Goal: Information Seeking & Learning: Learn about a topic

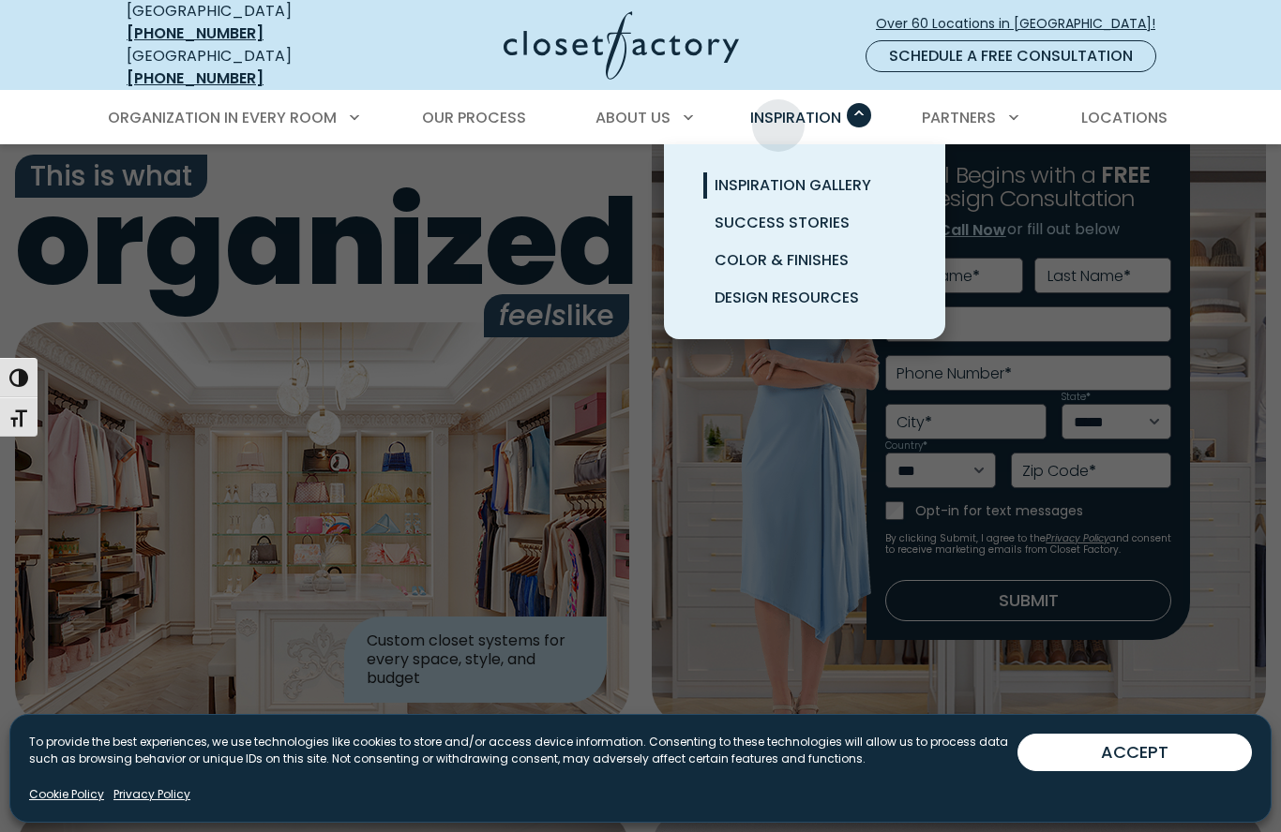
click at [737, 174] on span "Inspiration Gallery" at bounding box center [792, 185] width 157 height 22
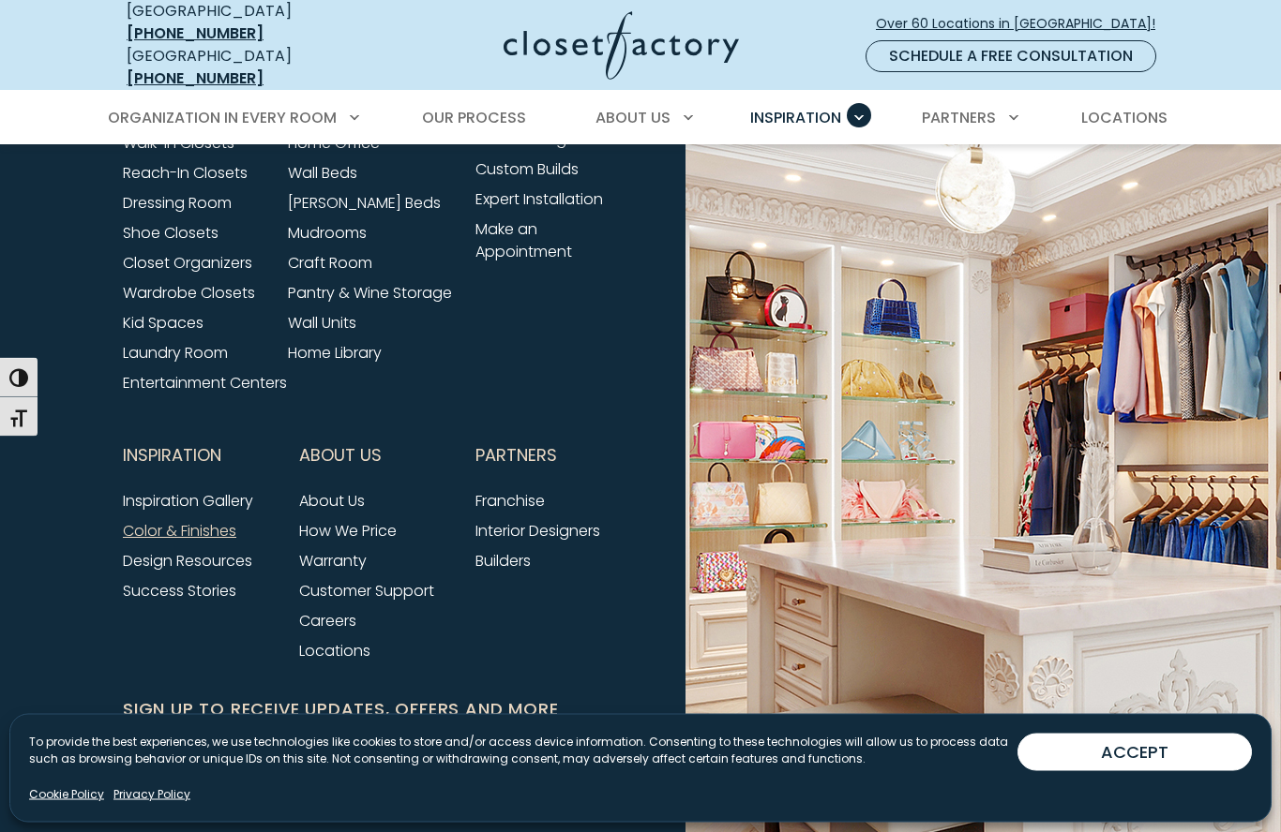
scroll to position [5446, 0]
click at [162, 567] on link "Design Resources" at bounding box center [187, 560] width 129 height 22
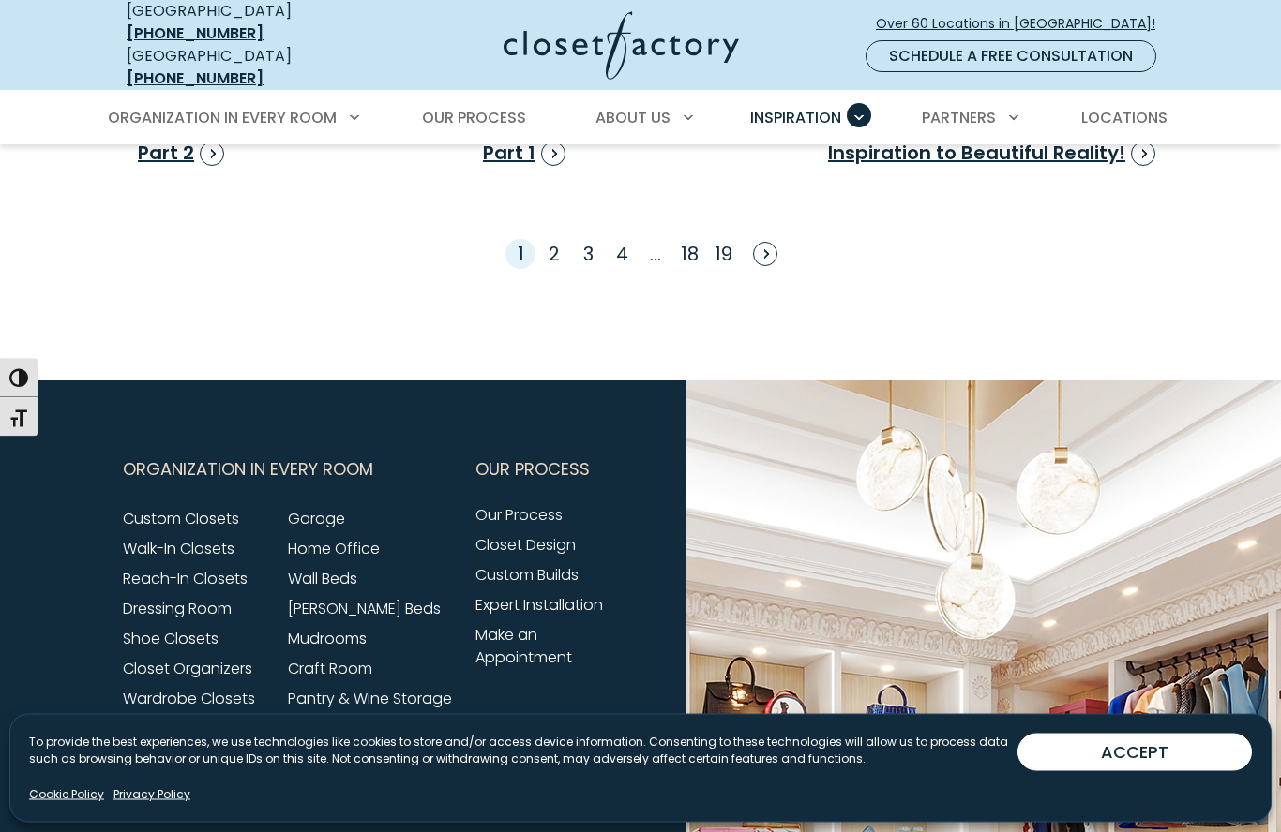
scroll to position [2826, 0]
click at [322, 739] on link "Wall Units" at bounding box center [322, 728] width 68 height 22
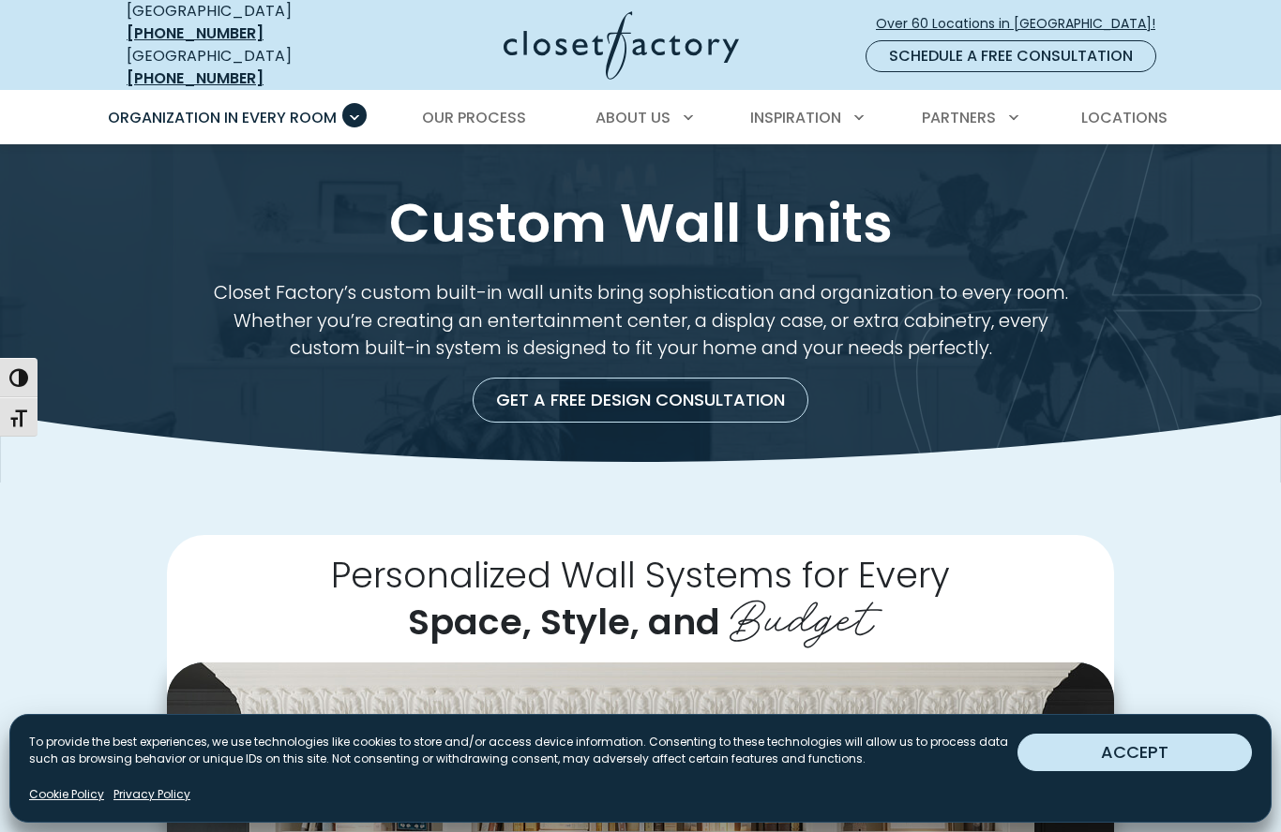
click at [1192, 751] on button "ACCEPT" at bounding box center [1134, 752] width 234 height 37
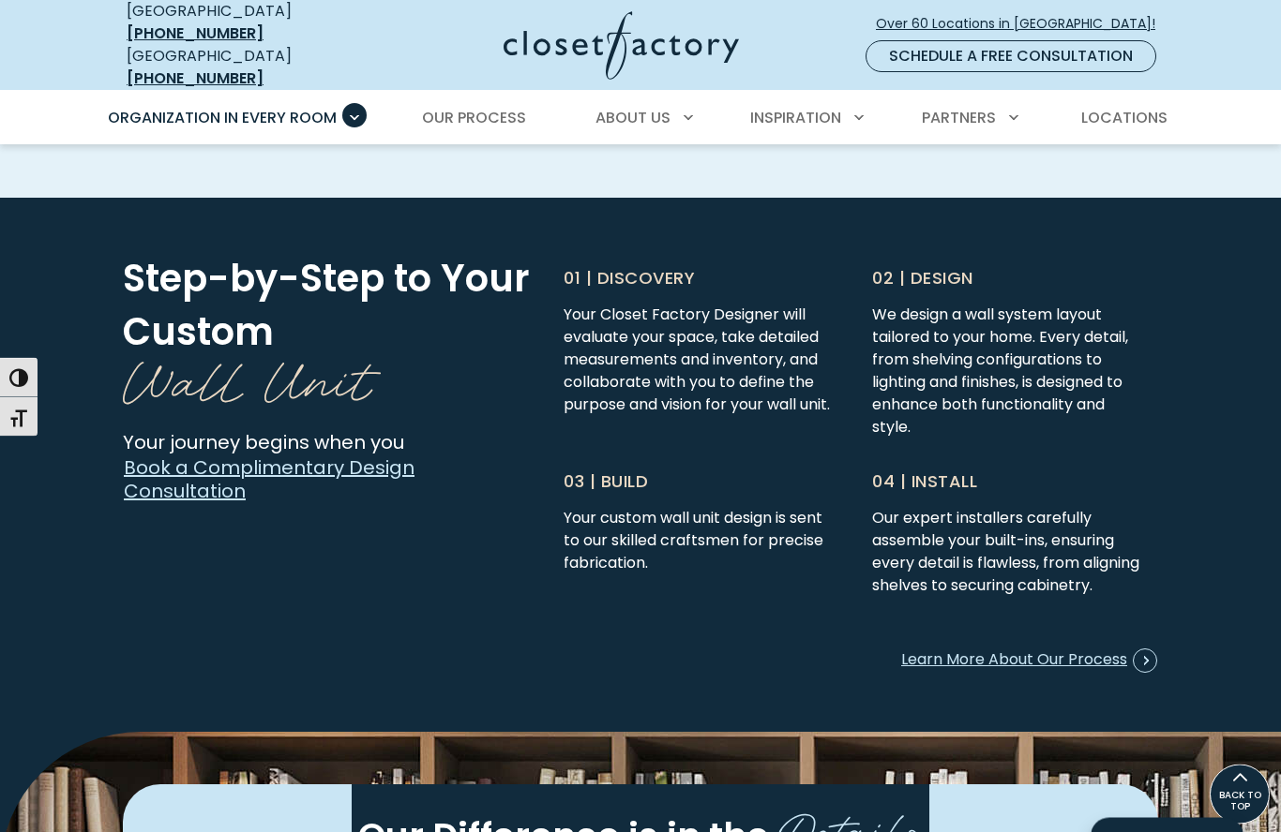
scroll to position [4505, 0]
